Goal: Task Accomplishment & Management: Manage account settings

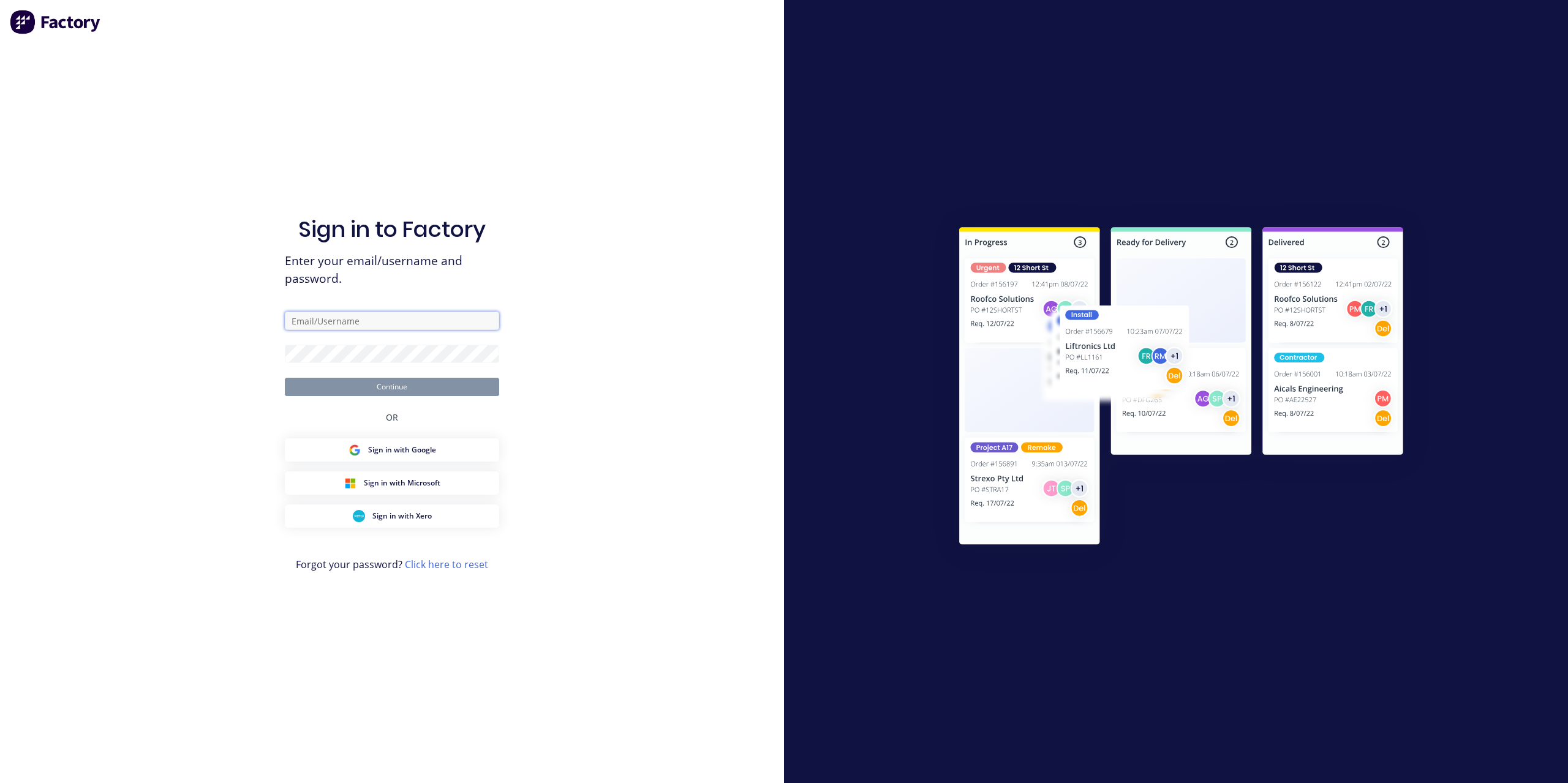
click at [332, 320] on input "text" at bounding box center [392, 321] width 215 height 18
click at [586, 376] on div "Sign in to Factory Enter your email/username and password. Continue OR Sign in …" at bounding box center [392, 392] width 784 height 783
click at [425, 512] on span "Sign in with Xero" at bounding box center [402, 516] width 59 height 11
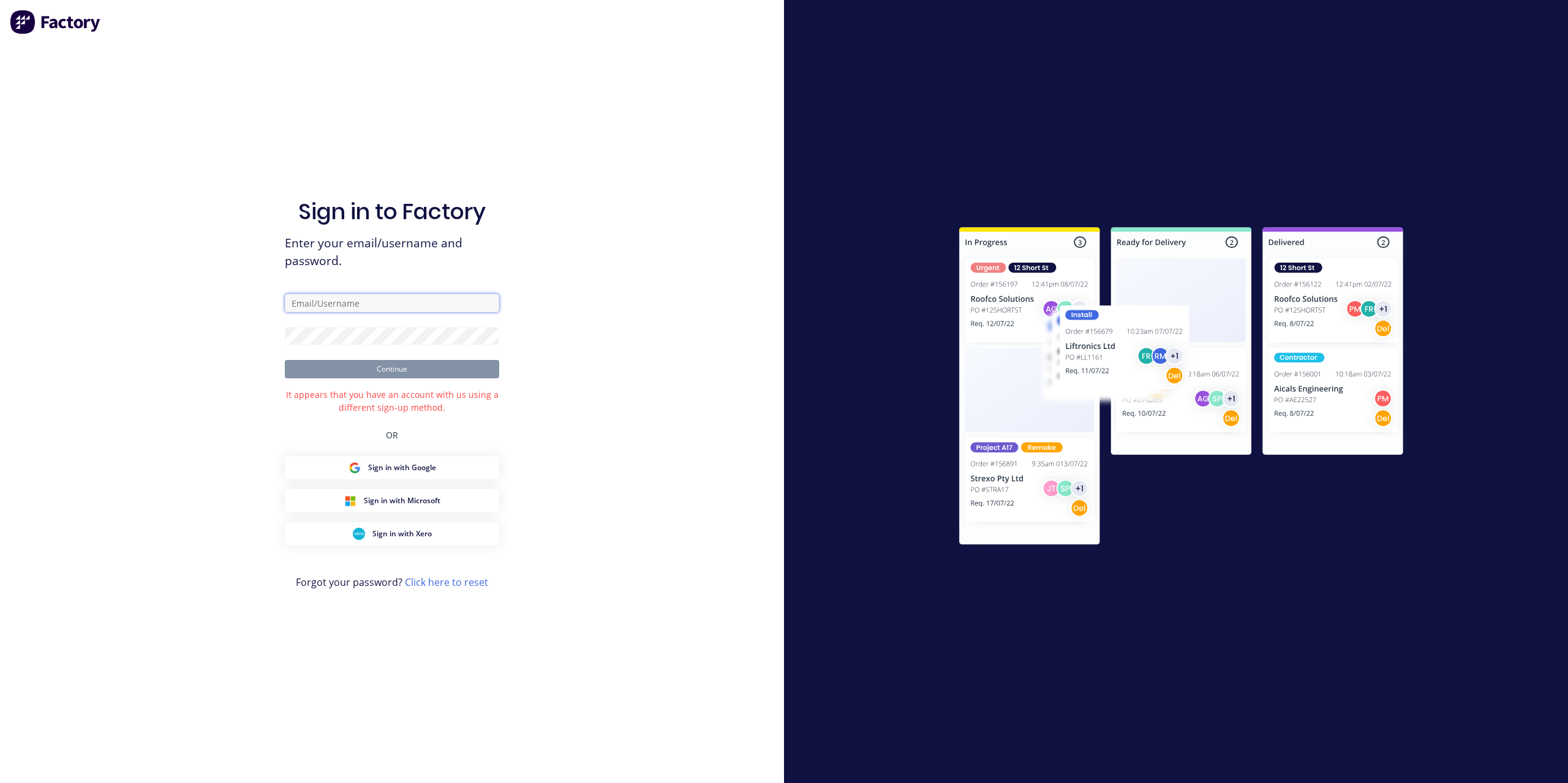
click at [377, 306] on input "text" at bounding box center [392, 303] width 215 height 18
type input "[EMAIL_ADDRESS][DOMAIN_NAME]"
click at [437, 308] on input "[EMAIL_ADDRESS][DOMAIN_NAME]" at bounding box center [392, 303] width 215 height 18
click at [604, 407] on div "Sign in to Factory Enter your email/username and password. [EMAIL_ADDRESS][DOMA…" at bounding box center [392, 392] width 784 height 783
